Goal: Contribute content: Add original content to the website for others to see

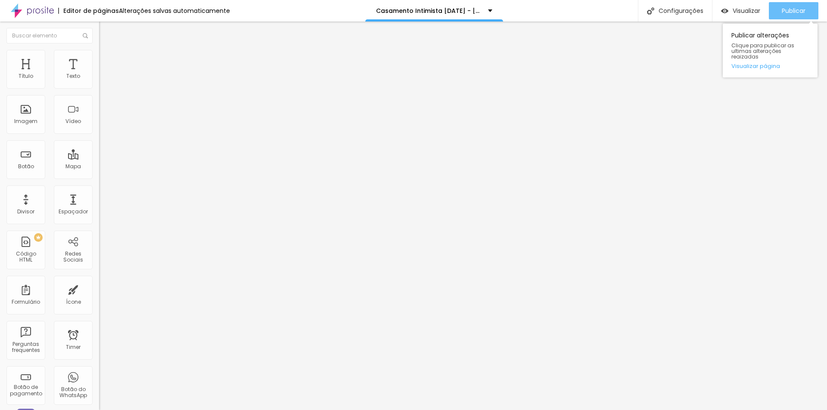
click at [797, 16] on div "Publicar" at bounding box center [793, 10] width 24 height 17
click at [799, 15] on div "Publicar" at bounding box center [793, 10] width 24 height 17
click at [99, 55] on ul "Conteúdo Estilo Avançado" at bounding box center [148, 54] width 99 height 26
click at [107, 59] on span "Estilo" at bounding box center [113, 55] width 13 height 7
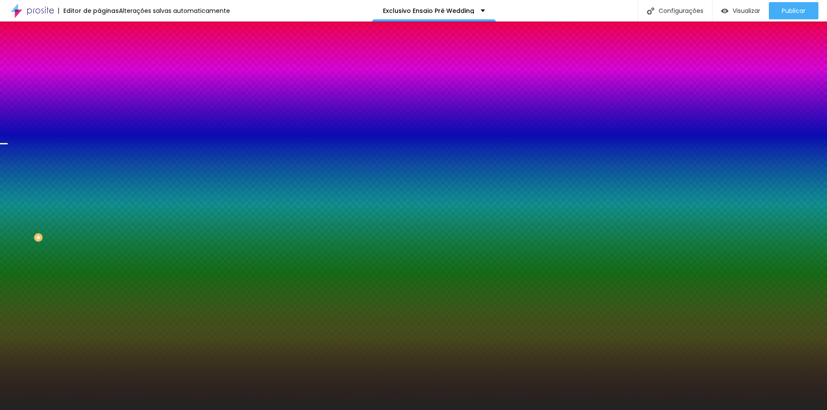
click at [99, 78] on div "Trocar imagem" at bounding box center [148, 75] width 99 height 6
click at [99, 79] on span "Trocar imagem" at bounding box center [122, 75] width 47 height 7
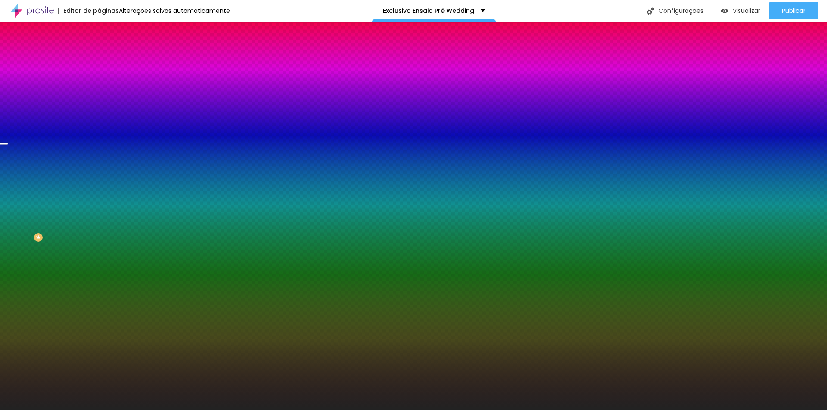
click at [99, 155] on button "button" at bounding box center [105, 149] width 12 height 9
click at [39, 410] on div at bounding box center [413, 410] width 827 height 0
click at [99, 179] on div "Voltar ao padrão" at bounding box center [148, 169] width 99 height 19
click at [102, 176] on icon "button" at bounding box center [104, 173] width 5 height 5
click at [57, 410] on div at bounding box center [413, 410] width 827 height 0
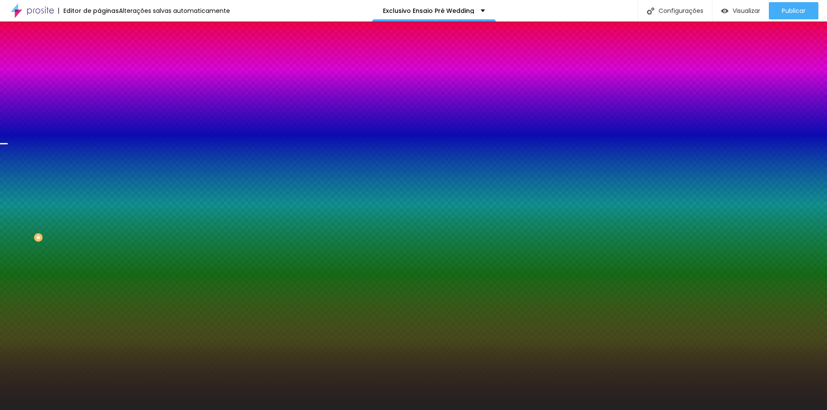
click at [99, 90] on span "Nenhum" at bounding box center [110, 85] width 22 height 7
click at [99, 103] on span "Parallax" at bounding box center [109, 99] width 21 height 7
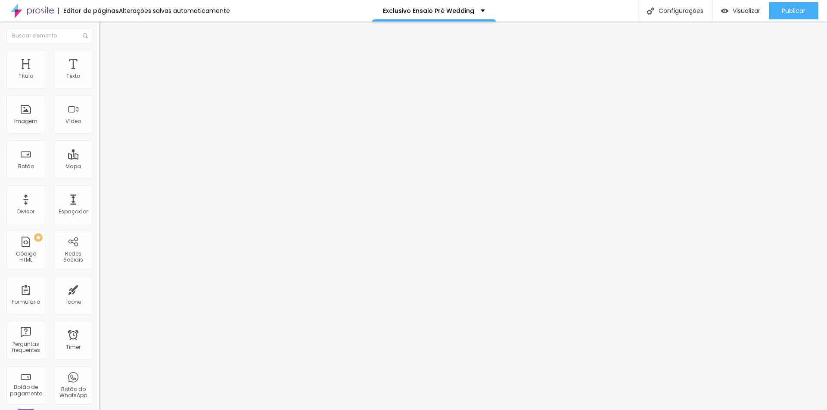
click at [107, 59] on span "Estilo" at bounding box center [113, 55] width 13 height 7
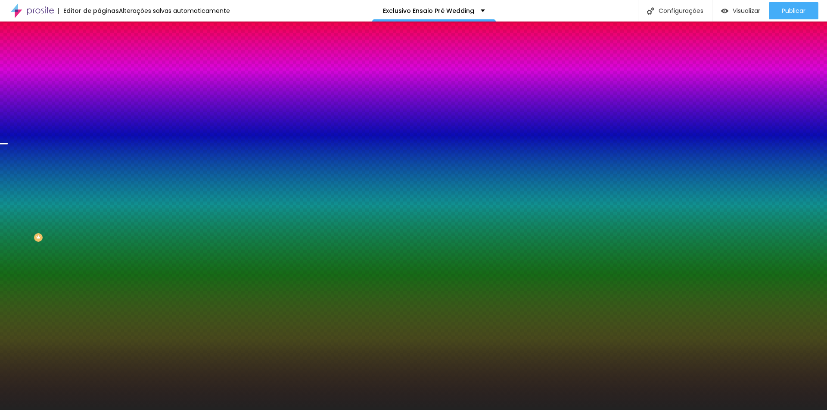
click at [99, 78] on div "Trocar imagem" at bounding box center [148, 75] width 99 height 6
click at [99, 79] on span "Trocar imagem" at bounding box center [122, 75] width 47 height 7
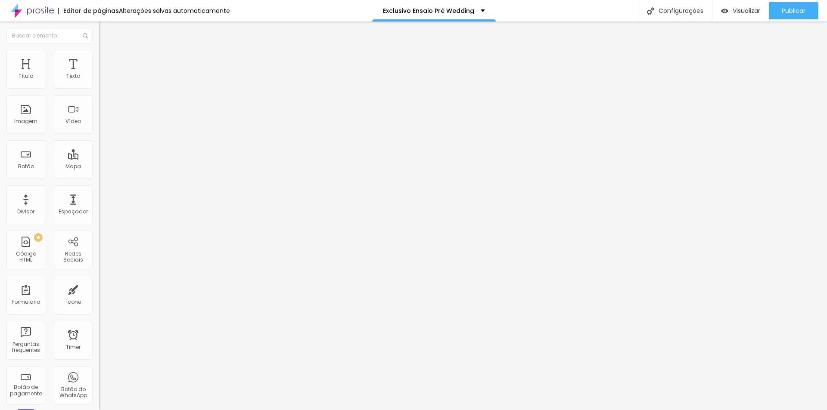
click at [107, 59] on span "Estilo" at bounding box center [113, 55] width 13 height 7
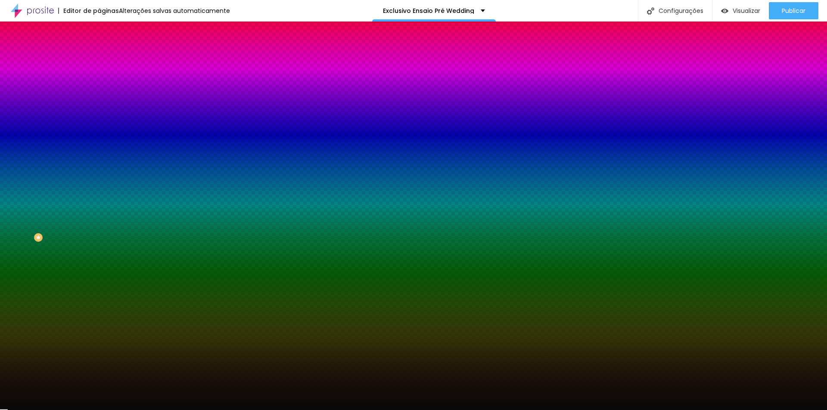
click at [99, 82] on div at bounding box center [148, 82] width 99 height 0
drag, startPoint x: 87, startPoint y: 98, endPoint x: 91, endPoint y: 119, distance: 21.6
click at [99, 91] on div at bounding box center [148, 91] width 99 height 0
